Goal: Task Accomplishment & Management: Manage account settings

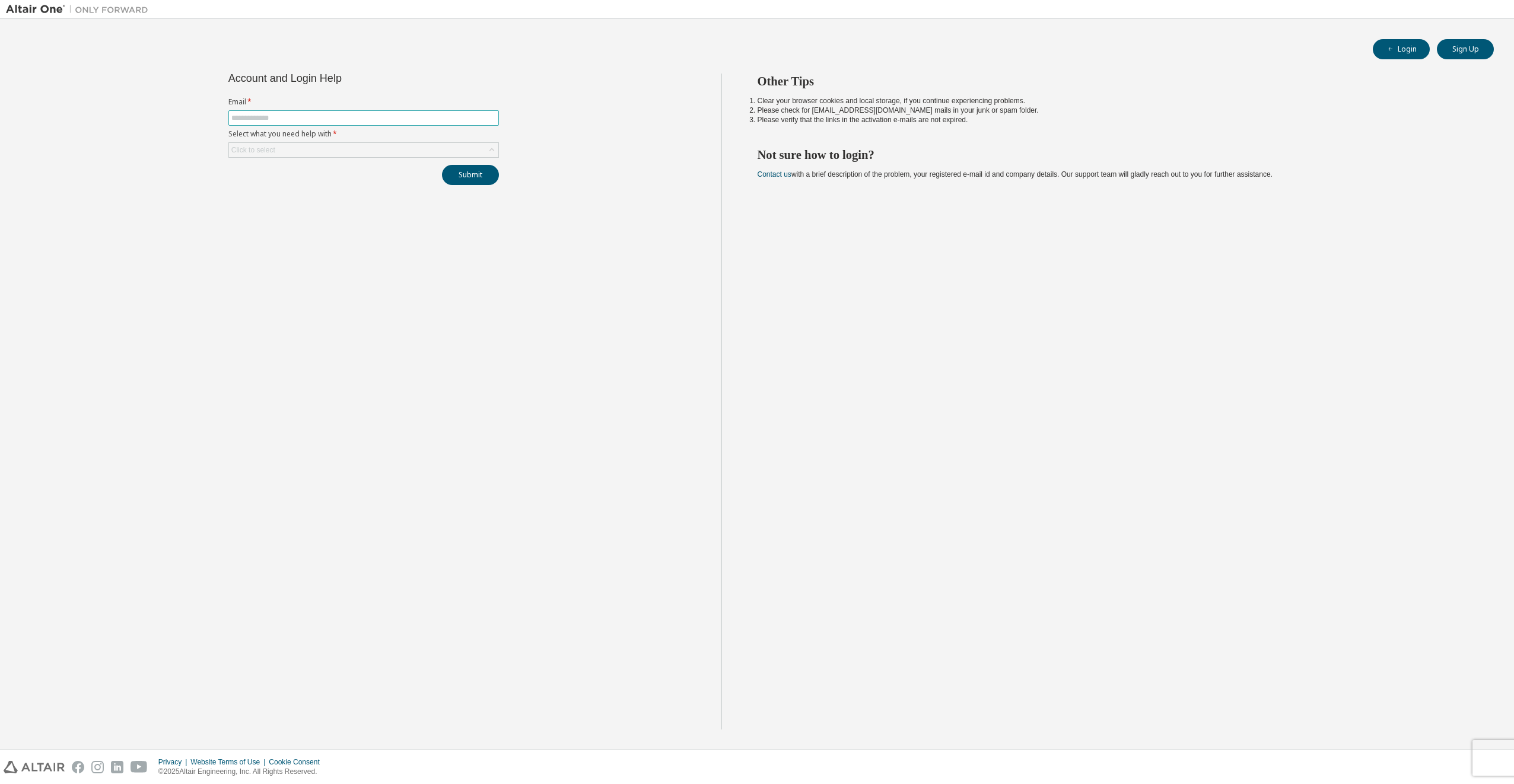
click at [250, 118] on input "text" at bounding box center [364, 118] width 265 height 9
type input "**********"
click at [286, 151] on div "Click to select" at bounding box center [364, 149] width 269 height 14
click at [288, 184] on li "I forgot my password" at bounding box center [363, 183] width 267 height 16
click at [1400, 47] on button "Login" at bounding box center [1400, 49] width 57 height 21
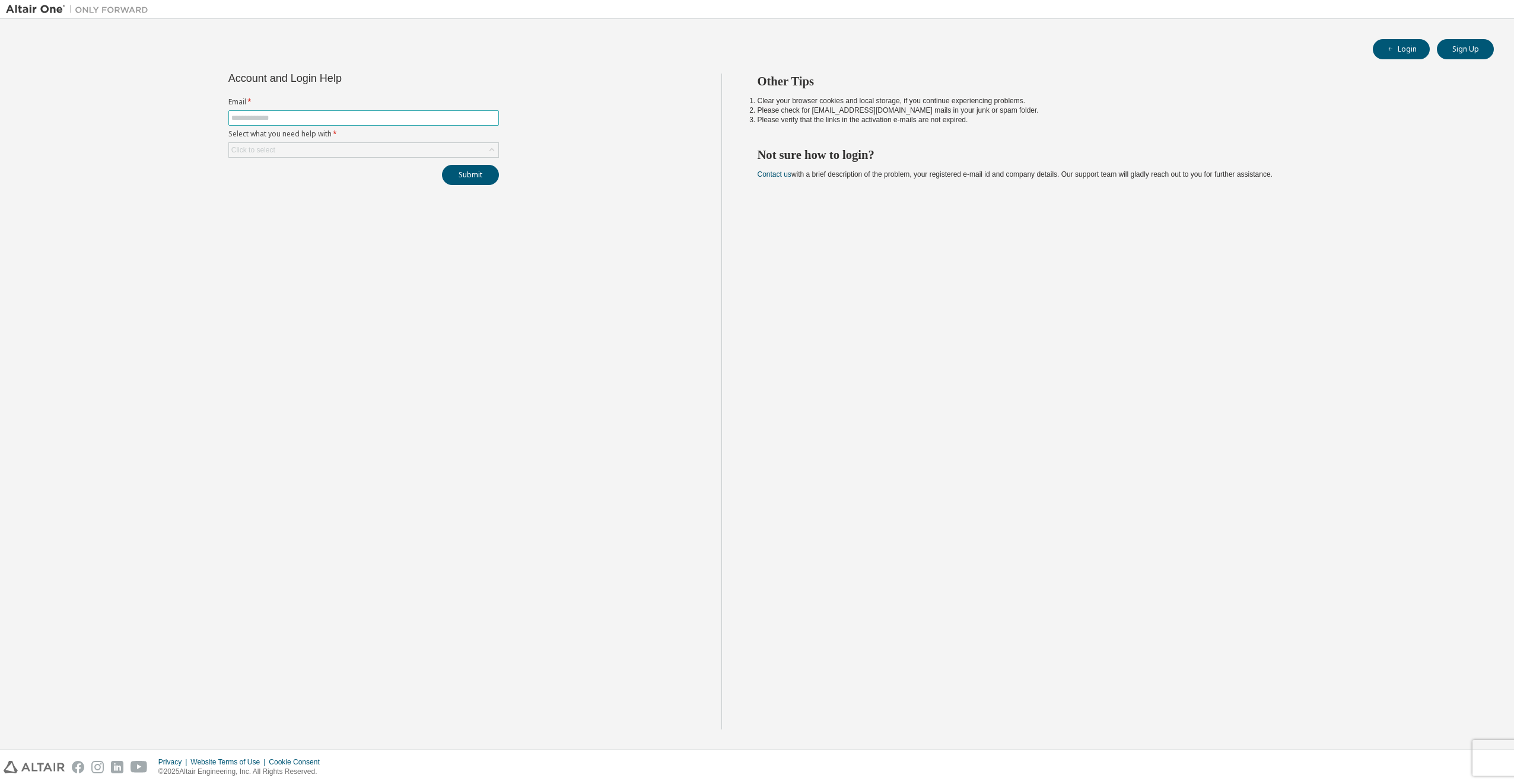
click at [256, 117] on input "text" at bounding box center [364, 118] width 265 height 9
type input "**********"
click at [281, 146] on div "Click to select" at bounding box center [364, 149] width 269 height 14
click at [285, 184] on li "I forgot my password" at bounding box center [363, 183] width 267 height 16
click at [483, 173] on button "Submit" at bounding box center [470, 175] width 57 height 21
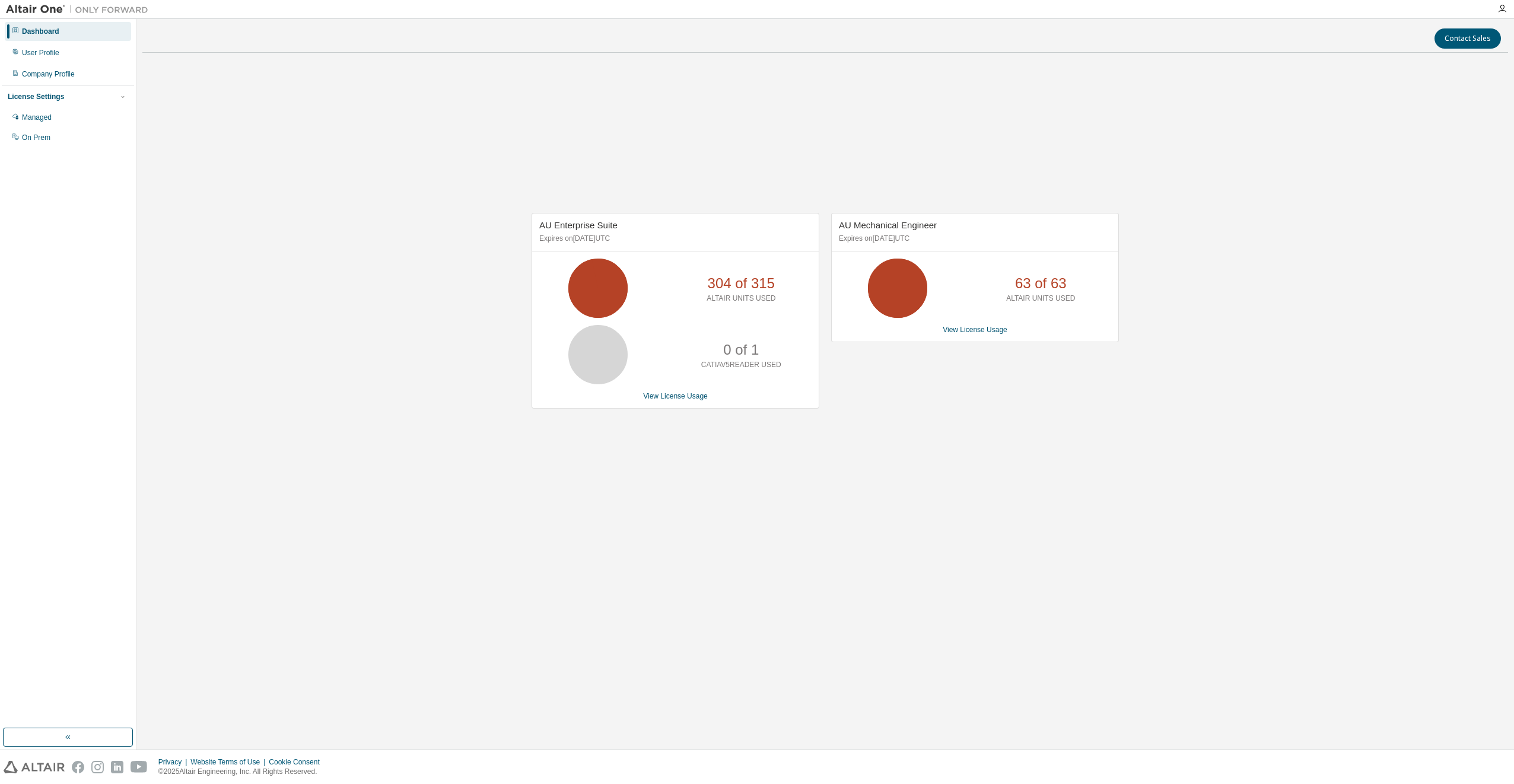
click at [829, 600] on div "Contact Sales AU Enterprise Suite Expires on [DATE] UTC 304 of 315 ALTAIR UNITS…" at bounding box center [825, 384] width 1365 height 719
click at [672, 400] on link "View License Usage" at bounding box center [675, 396] width 64 height 8
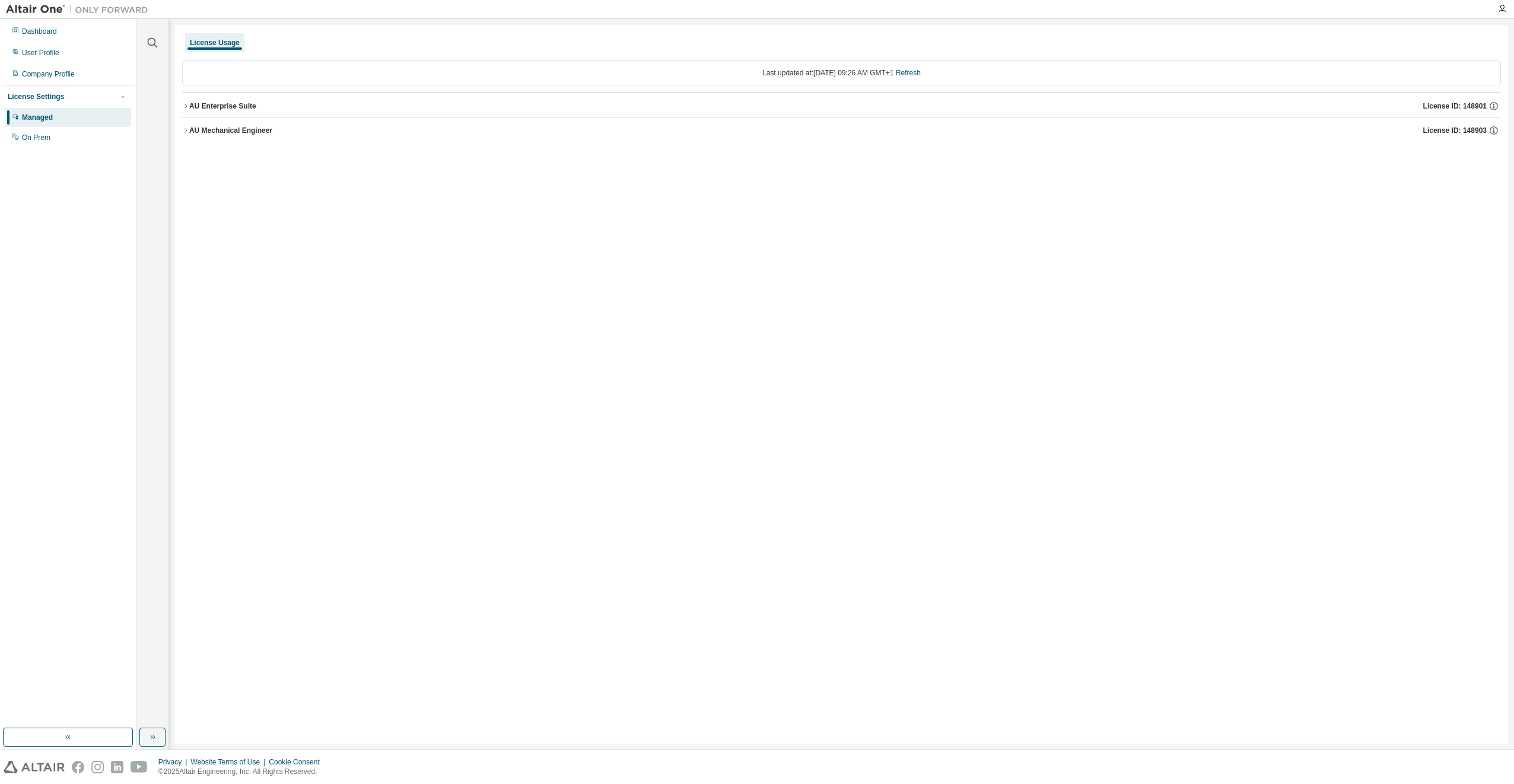
drag, startPoint x: 185, startPoint y: 105, endPoint x: 580, endPoint y: 312, distance: 446.0
click at [185, 105] on icon "button" at bounding box center [186, 106] width 7 height 7
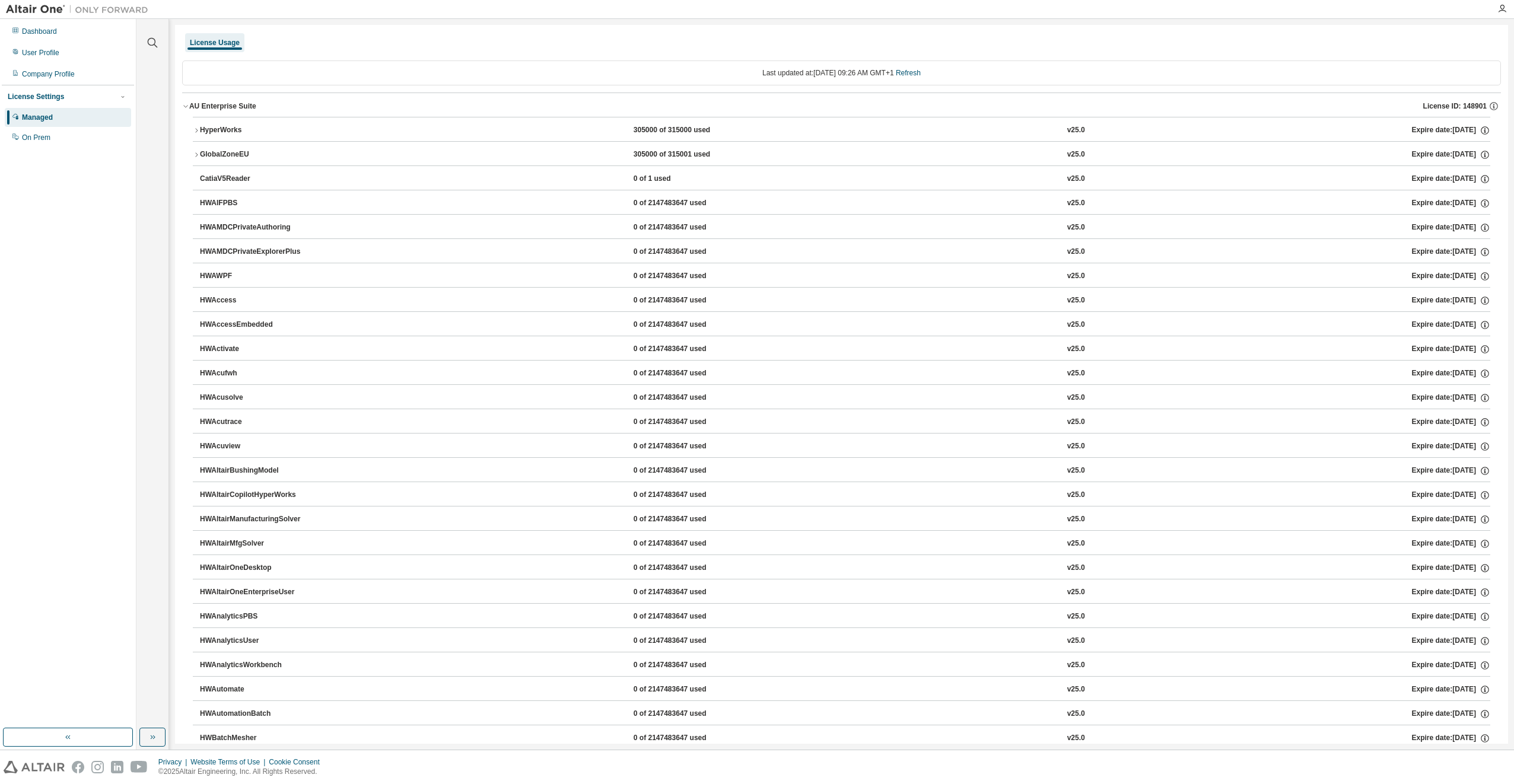
click at [200, 127] on icon "button" at bounding box center [197, 131] width 7 height 7
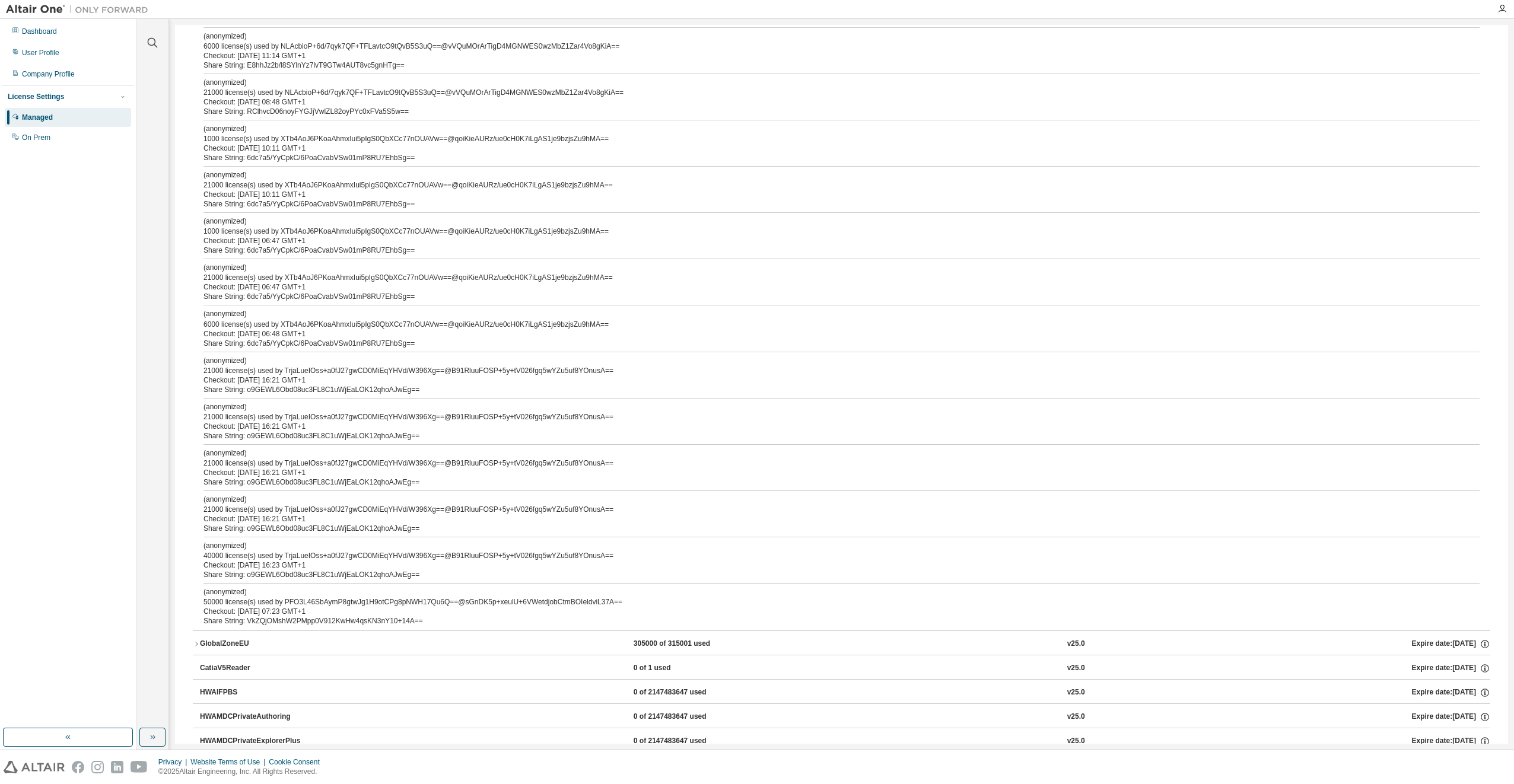
scroll to position [1364, 0]
